Goal: Find specific page/section: Find specific page/section

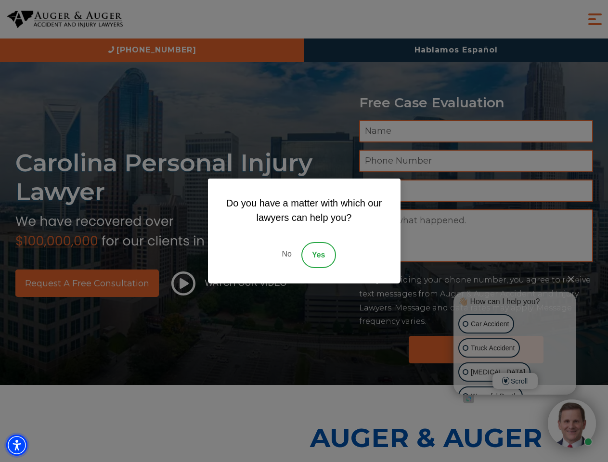
click at [17, 445] on img "Accessibility Menu" at bounding box center [16, 444] width 21 height 21
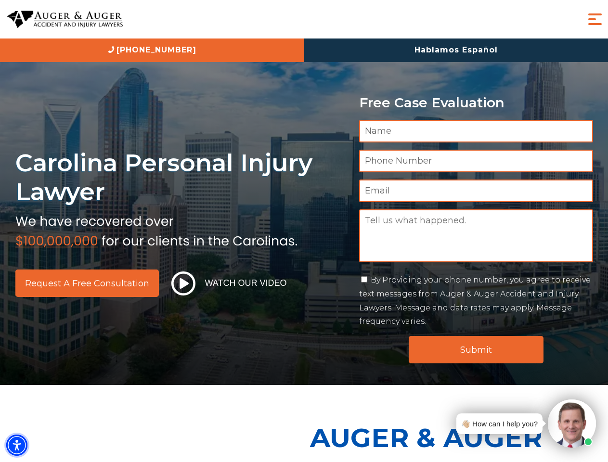
click at [17, 445] on img "Accessibility Menu" at bounding box center [16, 444] width 21 height 21
